Goal: Information Seeking & Learning: Learn about a topic

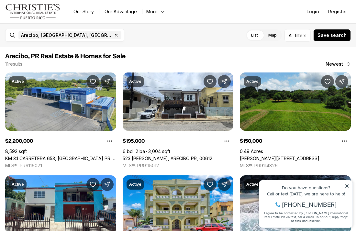
click at [347, 186] on icon at bounding box center [346, 185] width 3 height 3
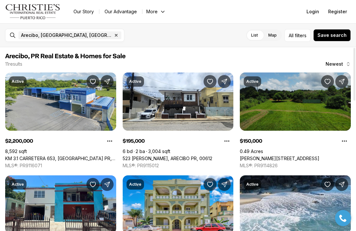
click at [319, 161] on link "[PERSON_NAME][STREET_ADDRESS]" at bounding box center [280, 159] width 80 height 6
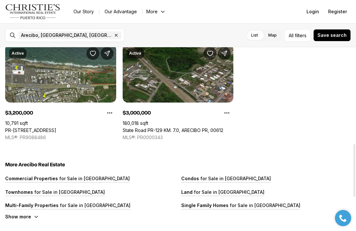
scroll to position [335, 0]
